Goal: Information Seeking & Learning: Check status

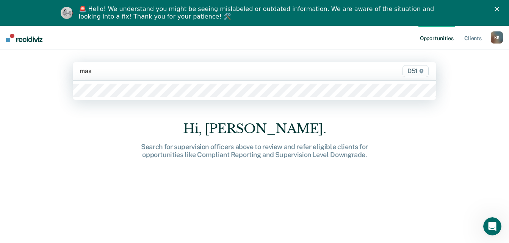
type input "mass"
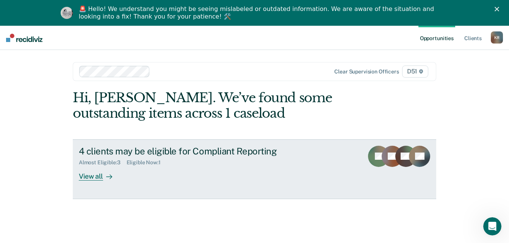
click at [83, 177] on div "View all" at bounding box center [100, 173] width 42 height 15
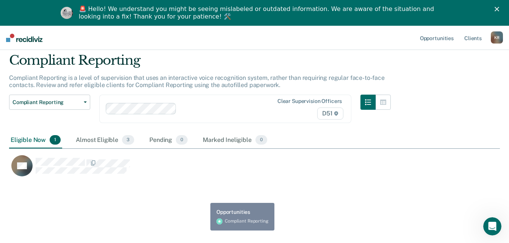
scroll to position [26, 0]
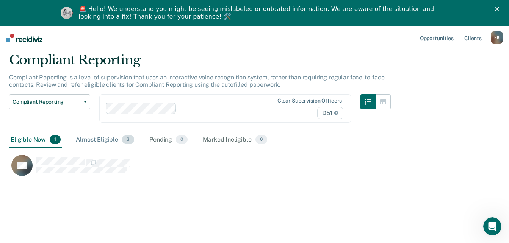
click at [105, 139] on div "Almost Eligible 3" at bounding box center [104, 140] width 61 height 17
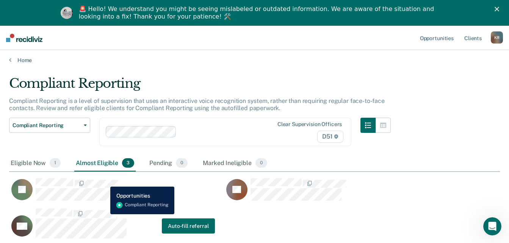
scroll to position [0, 0]
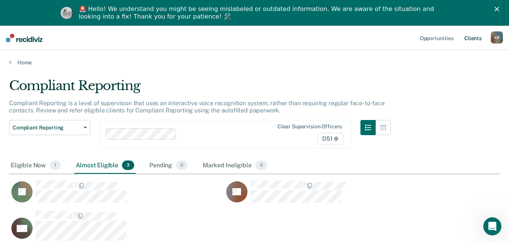
click at [473, 37] on link "Client s" at bounding box center [473, 38] width 20 height 24
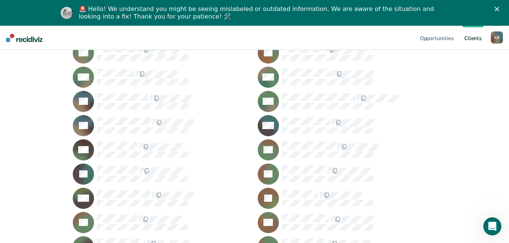
scroll to position [417, 0]
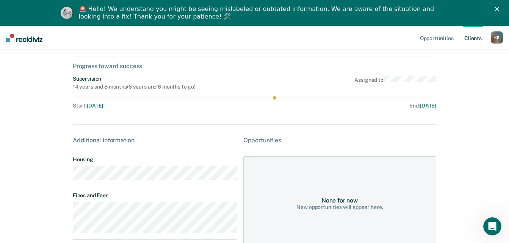
scroll to position [28, 0]
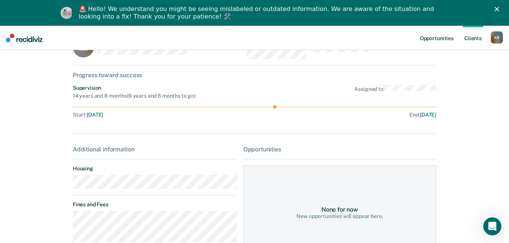
click at [441, 37] on link "Opportunities" at bounding box center [437, 38] width 37 height 24
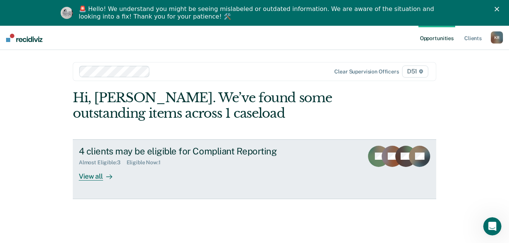
click at [88, 175] on div "View all" at bounding box center [100, 173] width 42 height 15
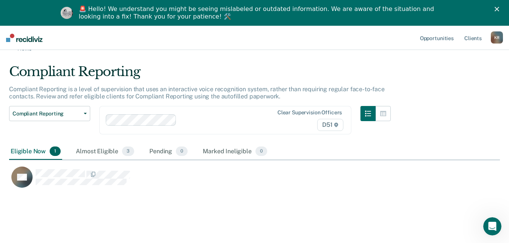
scroll to position [26, 0]
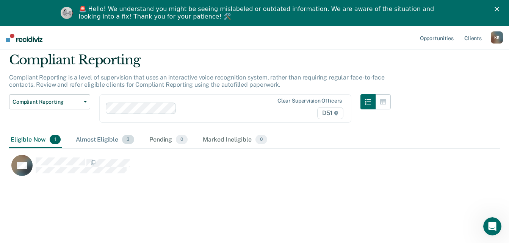
click at [107, 139] on div "Almost Eligible 3" at bounding box center [104, 140] width 61 height 17
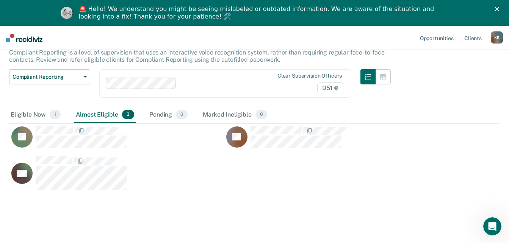
scroll to position [52, 0]
